Goal: Check status: Check status

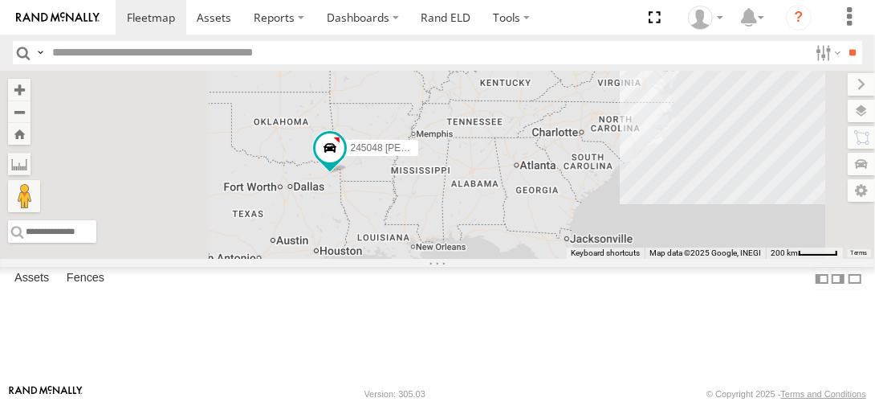
drag, startPoint x: 518, startPoint y: 275, endPoint x: 602, endPoint y: 259, distance: 86.0
click at [602, 259] on div "245048 Charles 3" at bounding box center [437, 165] width 875 height 188
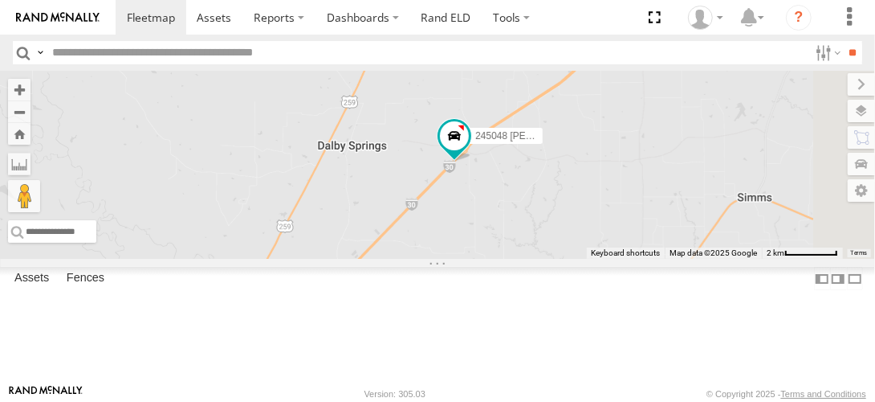
drag, startPoint x: 636, startPoint y: 307, endPoint x: 598, endPoint y: 159, distance: 152.5
click at [598, 159] on div "245048 Charles" at bounding box center [437, 165] width 875 height 188
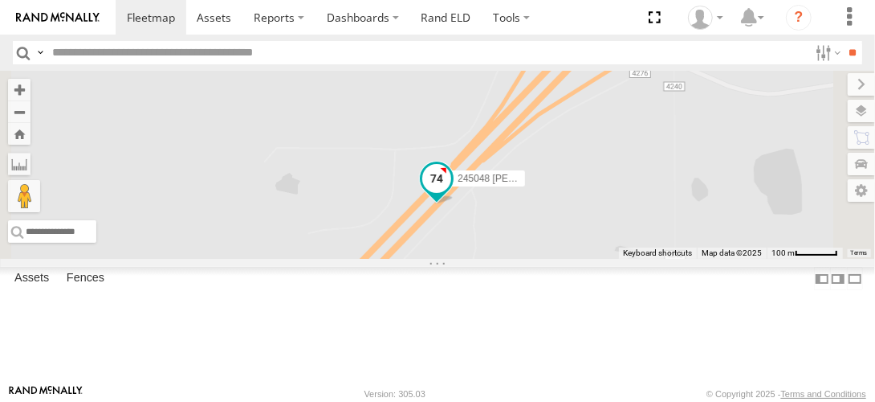
drag, startPoint x: 666, startPoint y: 371, endPoint x: 721, endPoint y: 239, distance: 142.9
click at [572, 184] on span "245048 Charles" at bounding box center [515, 178] width 114 height 11
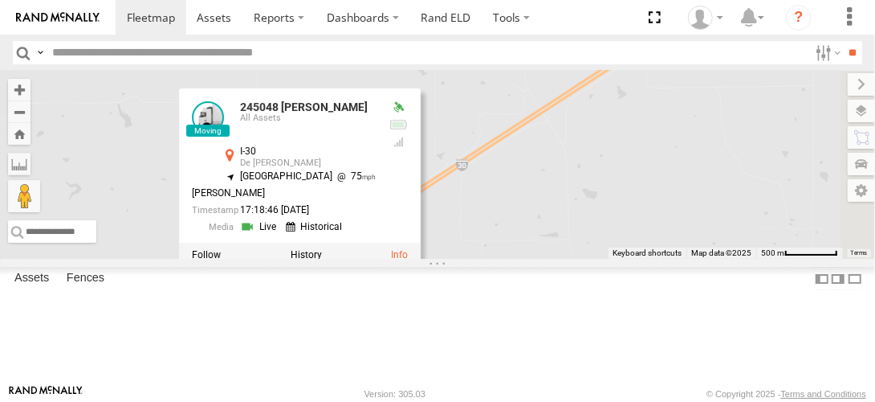
drag, startPoint x: 758, startPoint y: 218, endPoint x: 489, endPoint y: 369, distance: 308.9
click at [489, 259] on div "245048 Charles 245048 Charles All Assets I-30 De Kalb 33.36992 , -94.62811 Nort…" at bounding box center [437, 165] width 875 height 188
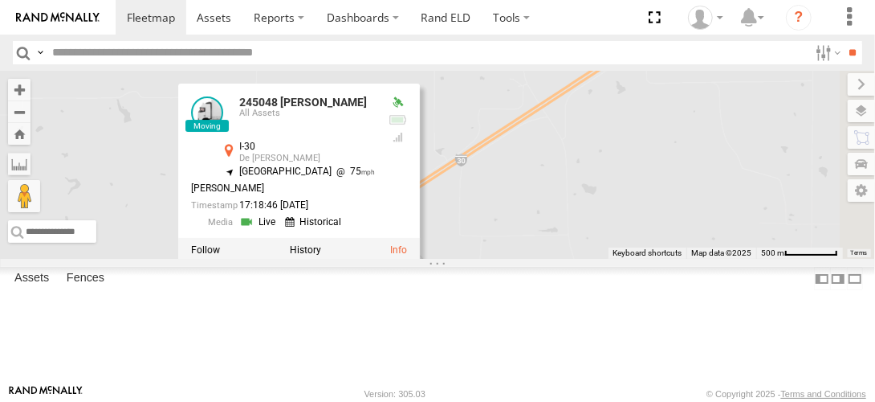
click at [280, 230] on link at bounding box center [259, 221] width 41 height 15
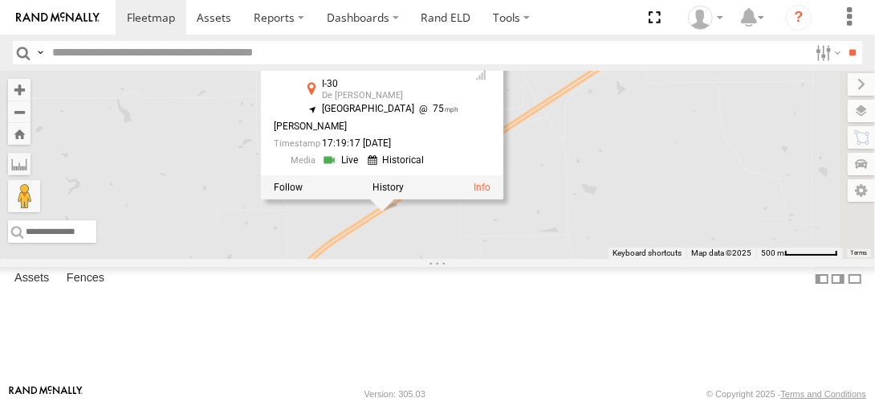
click at [0, 0] on link at bounding box center [0, 0] width 0 height 0
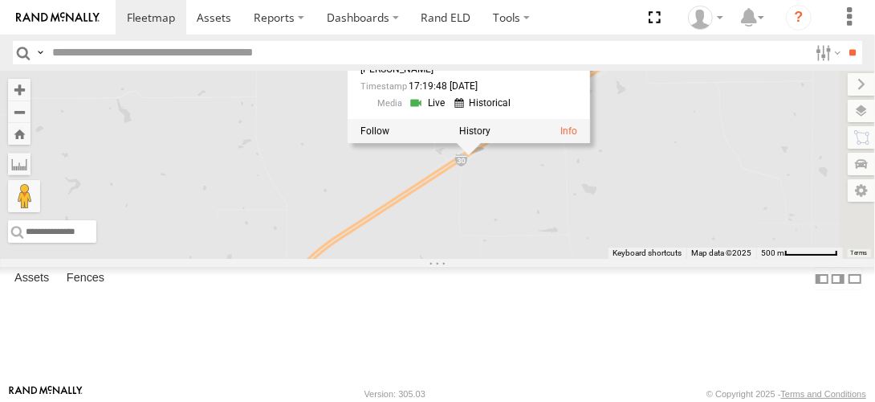
click at [0, 0] on link at bounding box center [0, 0] width 0 height 0
